Goal: Transaction & Acquisition: Purchase product/service

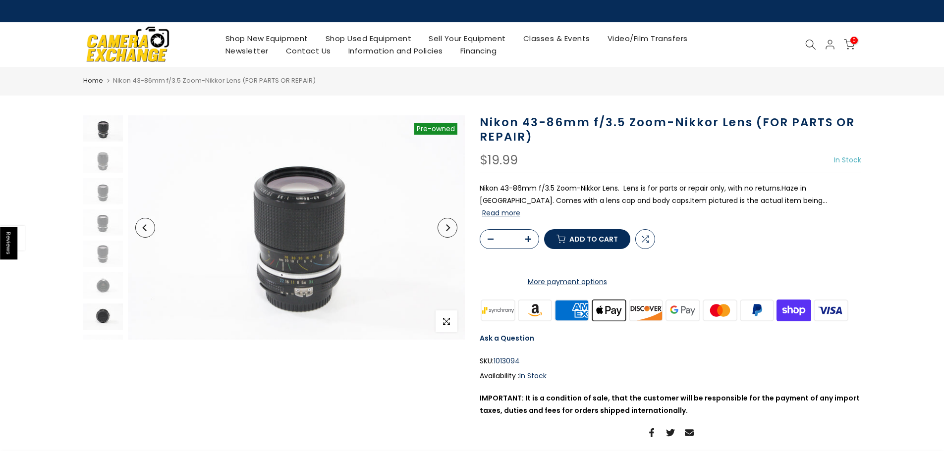
click at [97, 321] on img at bounding box center [103, 317] width 40 height 26
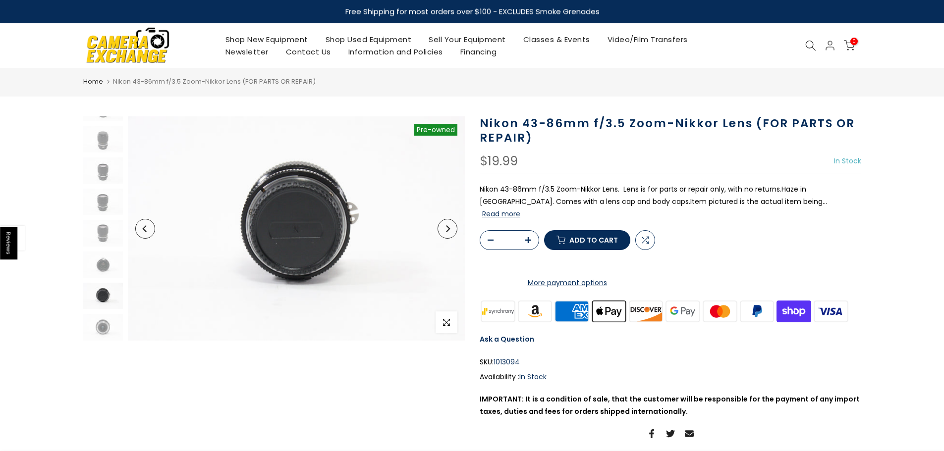
click at [446, 234] on button "Next" at bounding box center [447, 229] width 20 height 20
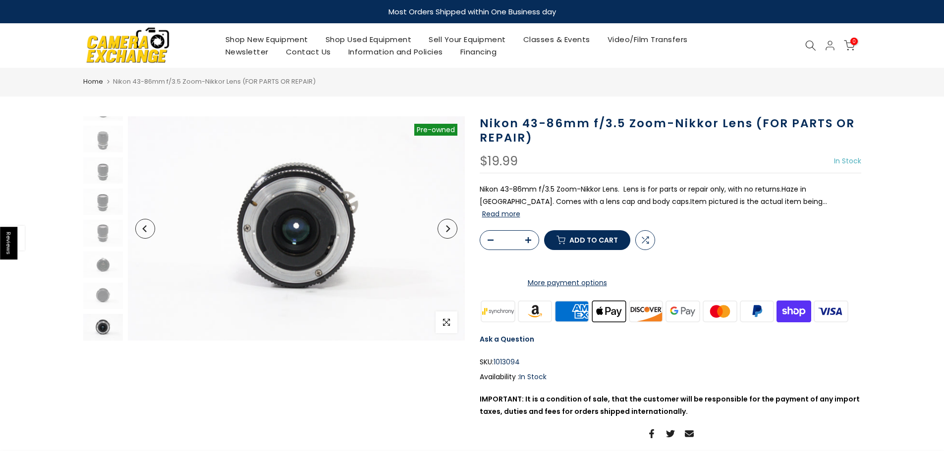
click at [446, 234] on button "Next" at bounding box center [447, 229] width 20 height 20
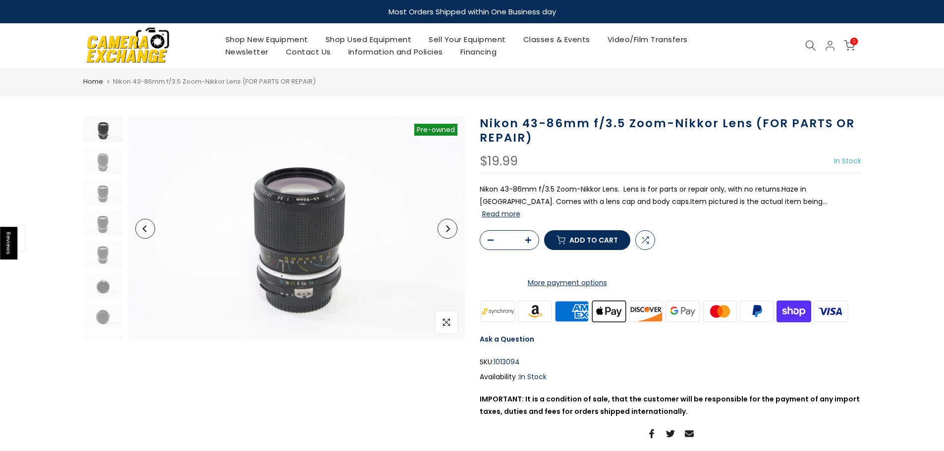
click at [446, 234] on button "Next" at bounding box center [447, 229] width 20 height 20
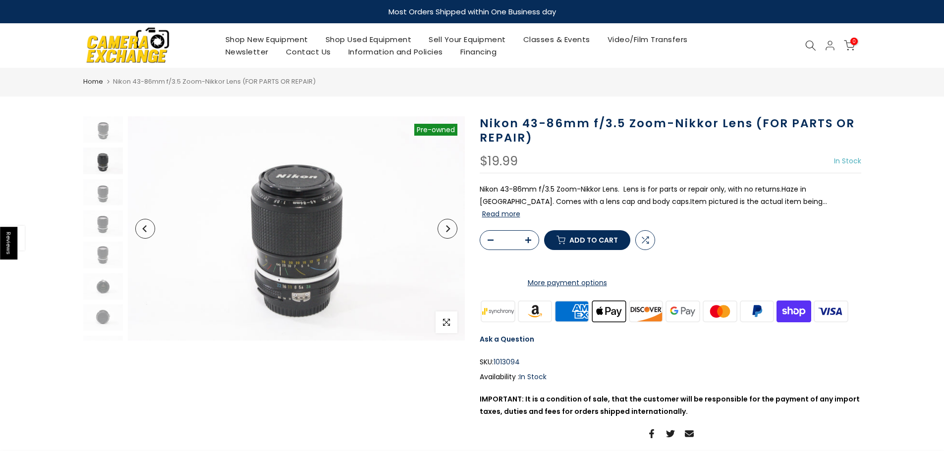
click at [446, 234] on button "Next" at bounding box center [447, 229] width 20 height 20
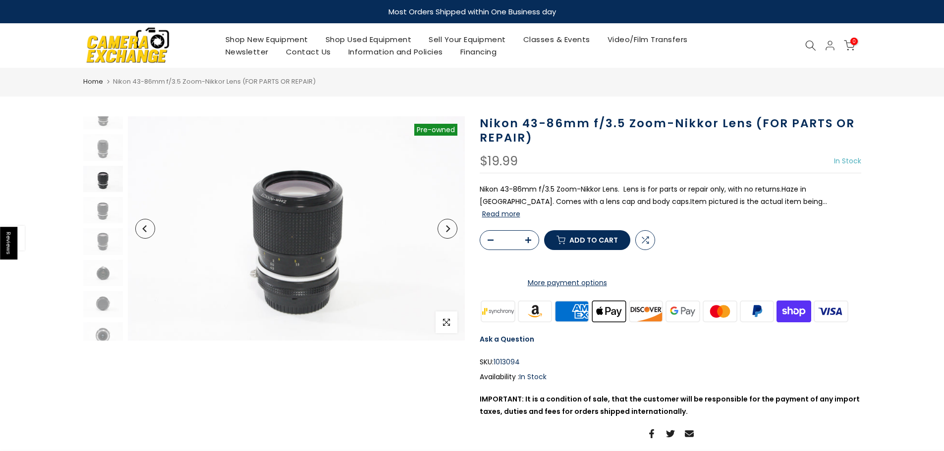
click at [447, 234] on button "Next" at bounding box center [447, 229] width 20 height 20
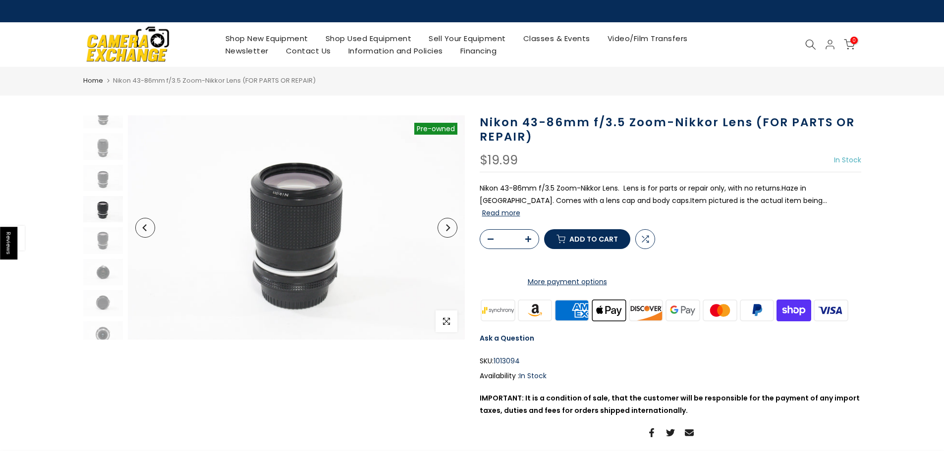
scroll to position [22, 0]
click at [572, 243] on span "Add to cart" at bounding box center [593, 239] width 49 height 7
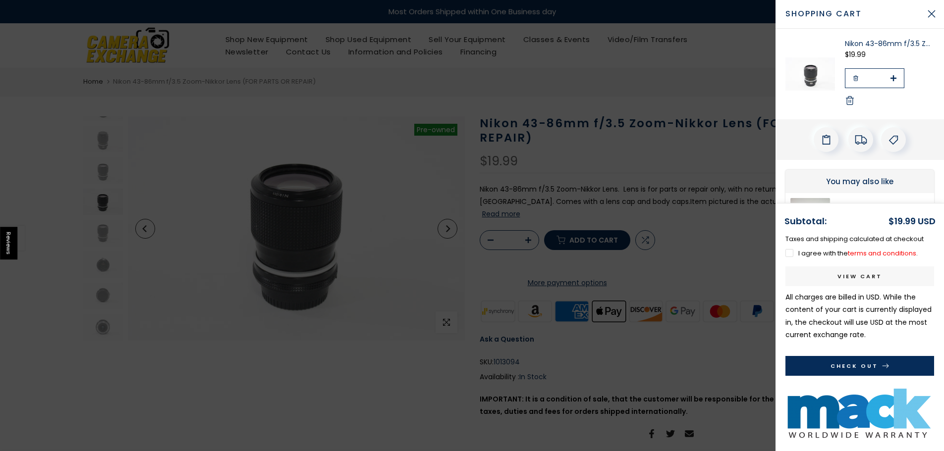
click at [858, 366] on button "Check Out" at bounding box center [859, 366] width 149 height 20
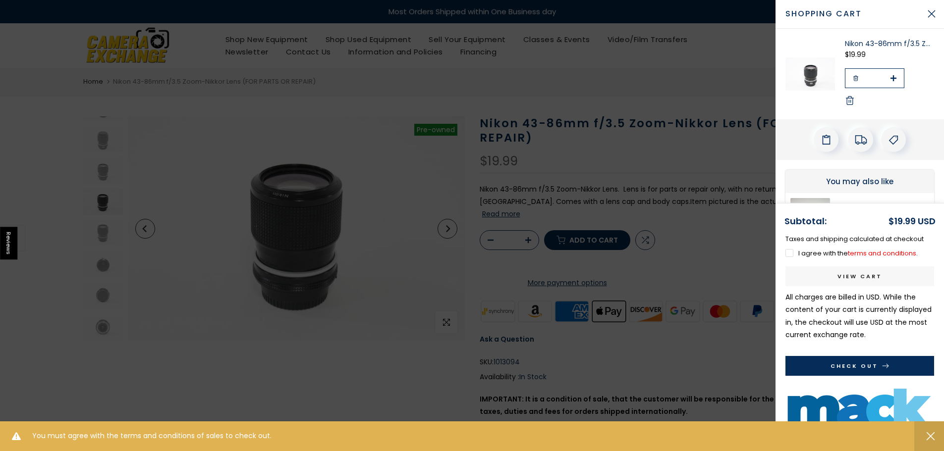
click at [788, 253] on label "I agree with the terms and conditions ." at bounding box center [851, 253] width 132 height 9
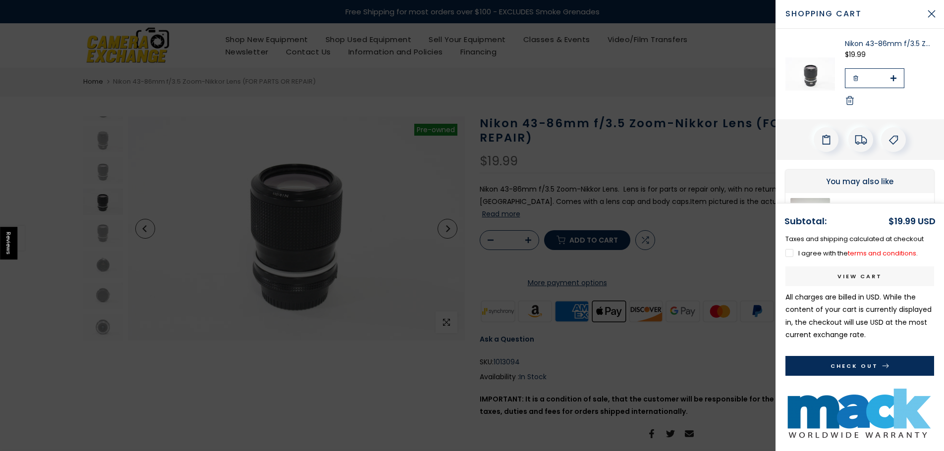
click at [850, 365] on button "Check Out" at bounding box center [859, 366] width 149 height 20
